Goal: Information Seeking & Learning: Check status

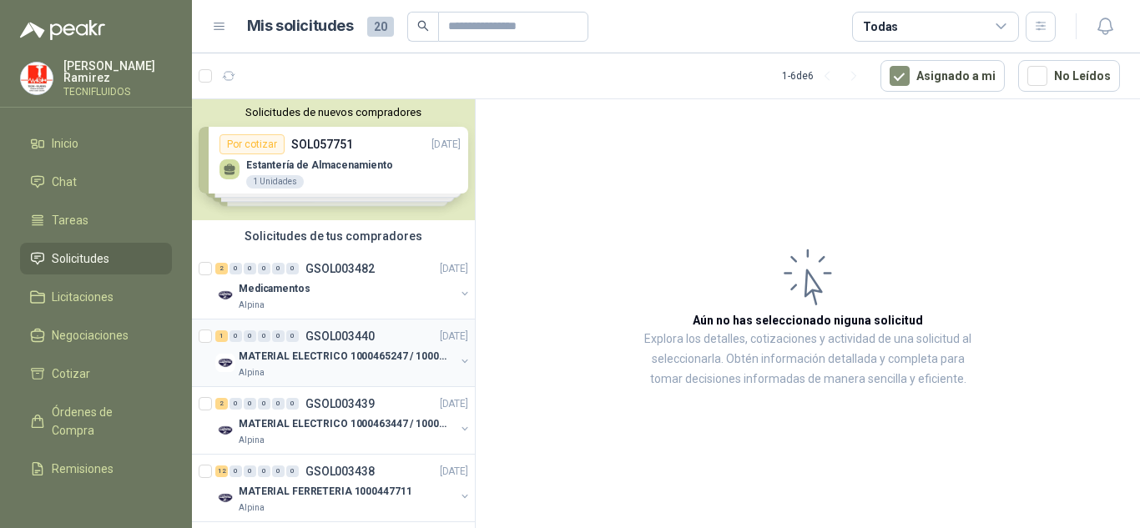
click at [337, 331] on p "GSOL003440" at bounding box center [339, 336] width 69 height 12
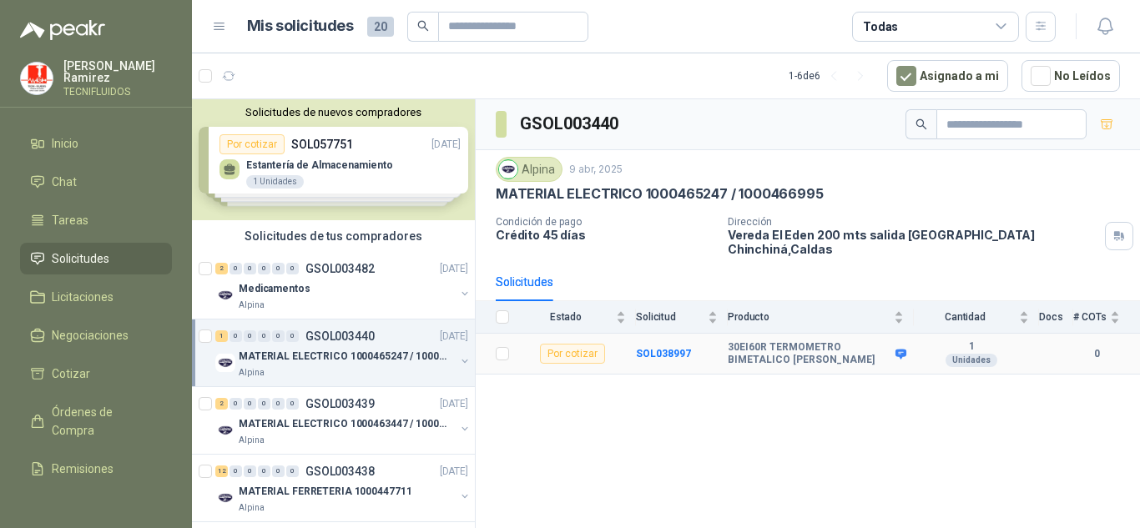
click at [783, 341] on b "30EI60R TERMOMETRO BIMETALICO [PERSON_NAME]" at bounding box center [810, 354] width 164 height 26
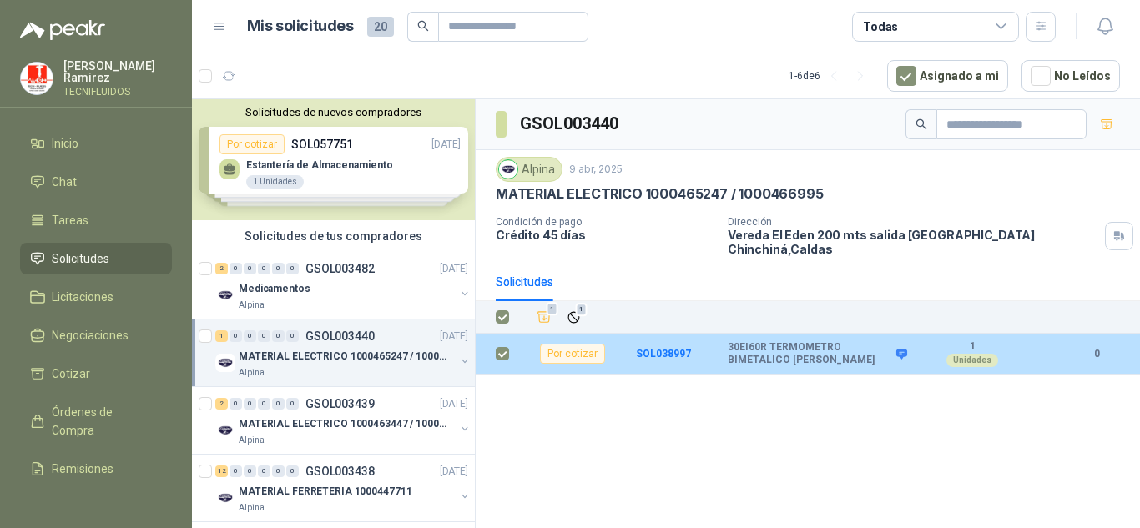
click at [772, 356] on td "30EI60R TERMOMETRO BIMETALICO [PERSON_NAME]" at bounding box center [821, 354] width 187 height 41
click at [496, 351] on label at bounding box center [502, 354] width 13 height 18
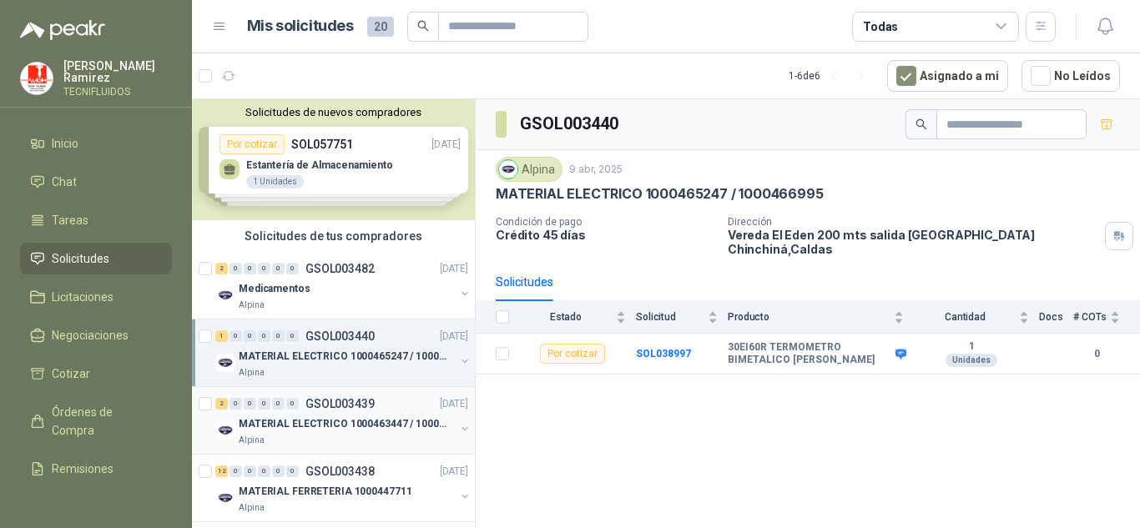
click at [366, 422] on p "MATERIAL ELECTRICO 1000463447 / 1000465800" at bounding box center [343, 424] width 208 height 16
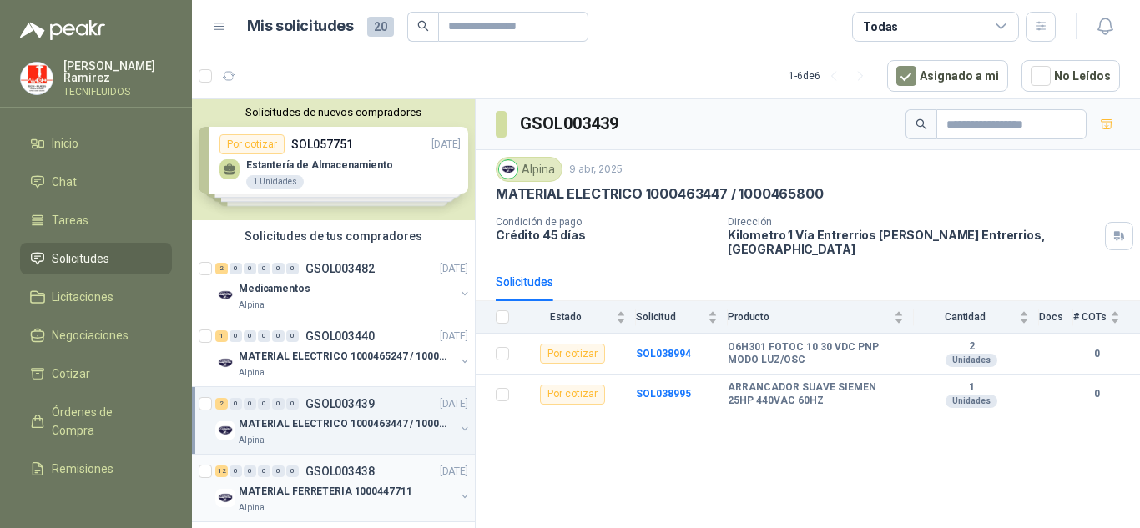
click at [324, 480] on div "12 0 0 0 0 0 GSOL003438 [DATE]" at bounding box center [343, 472] width 256 height 20
